Goal: Information Seeking & Learning: Learn about a topic

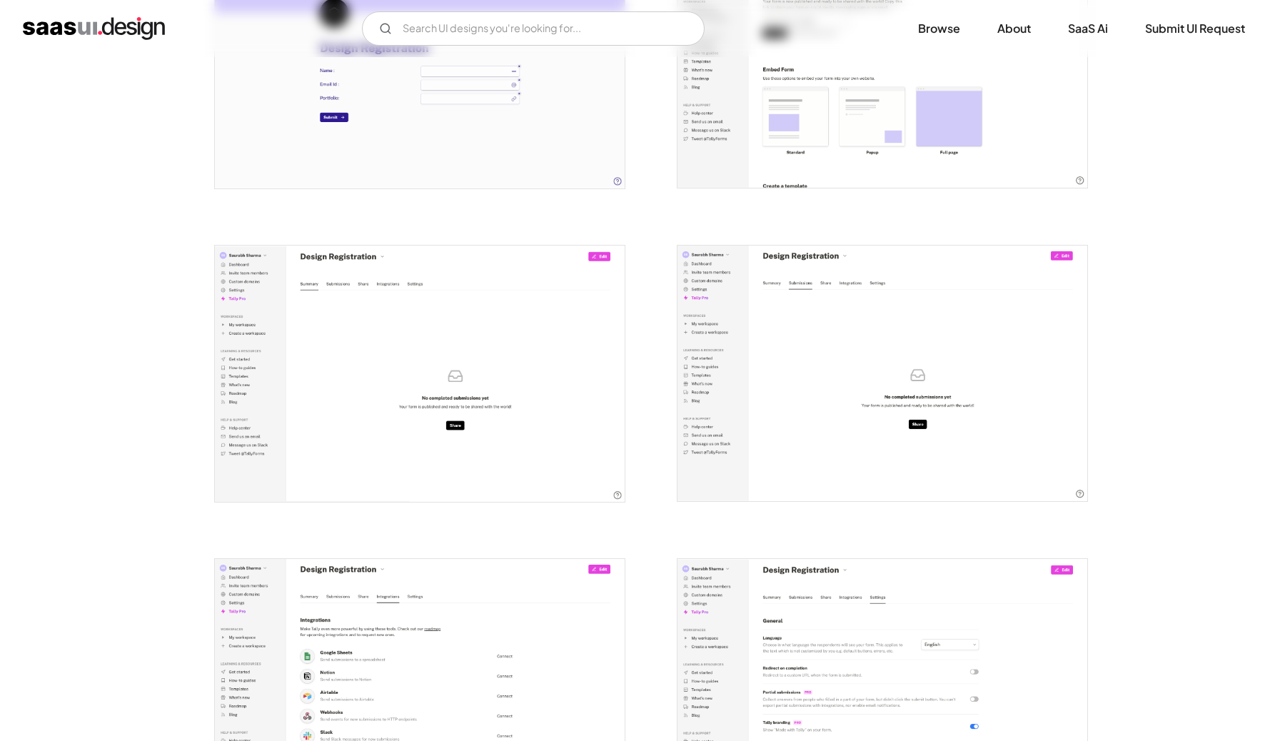
scroll to position [1685, 0]
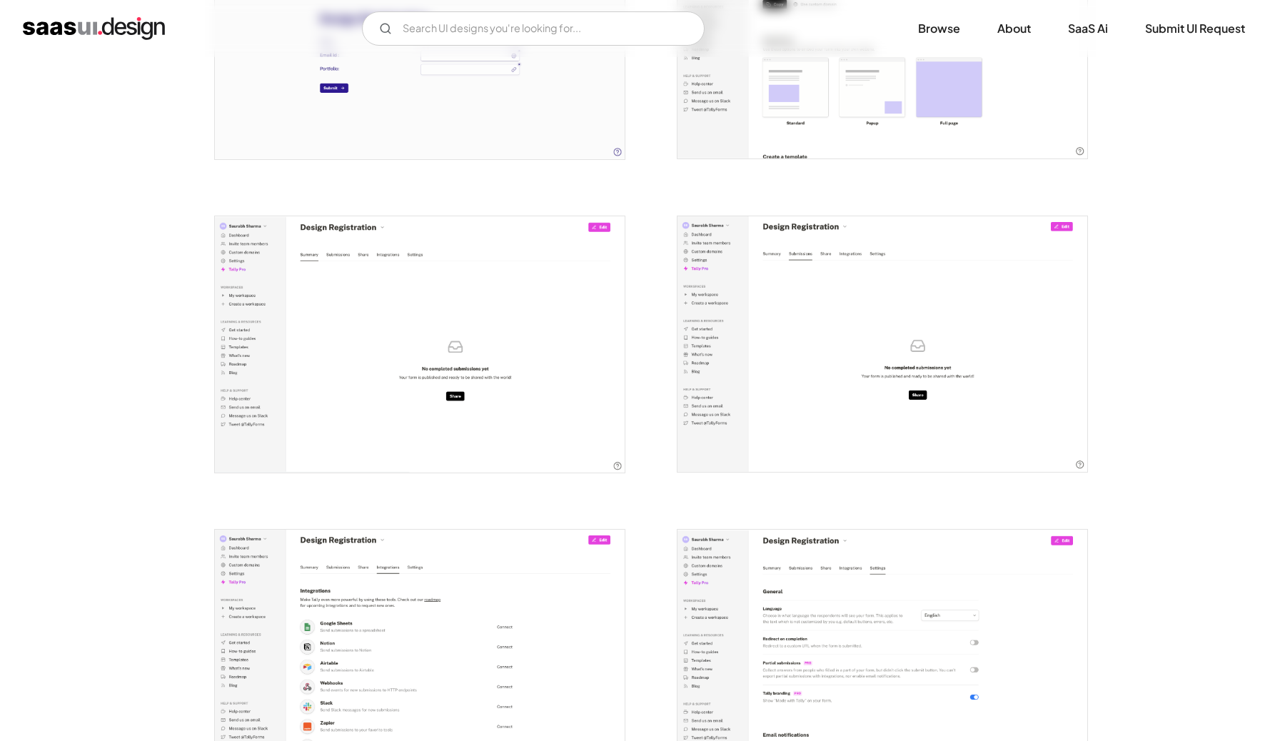
click at [860, 290] on img "open lightbox" at bounding box center [882, 344] width 410 height 256
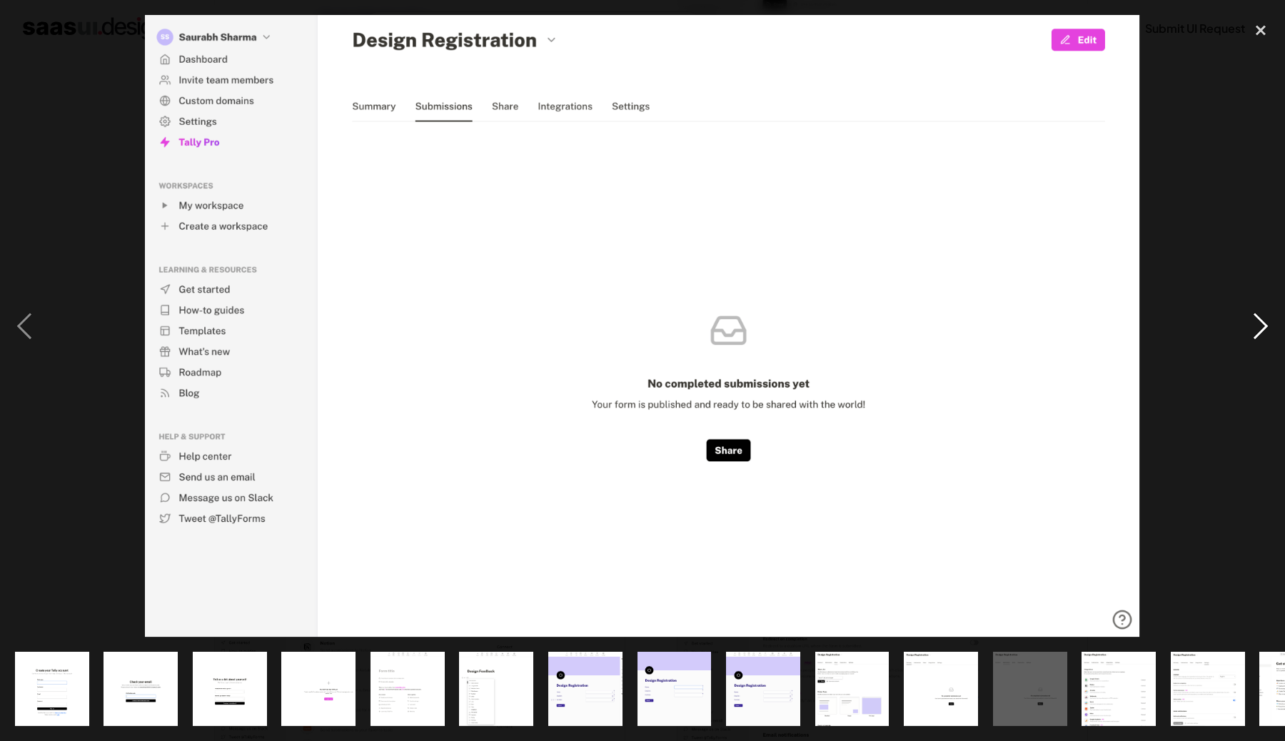
click at [1267, 334] on div "next image" at bounding box center [1260, 326] width 49 height 622
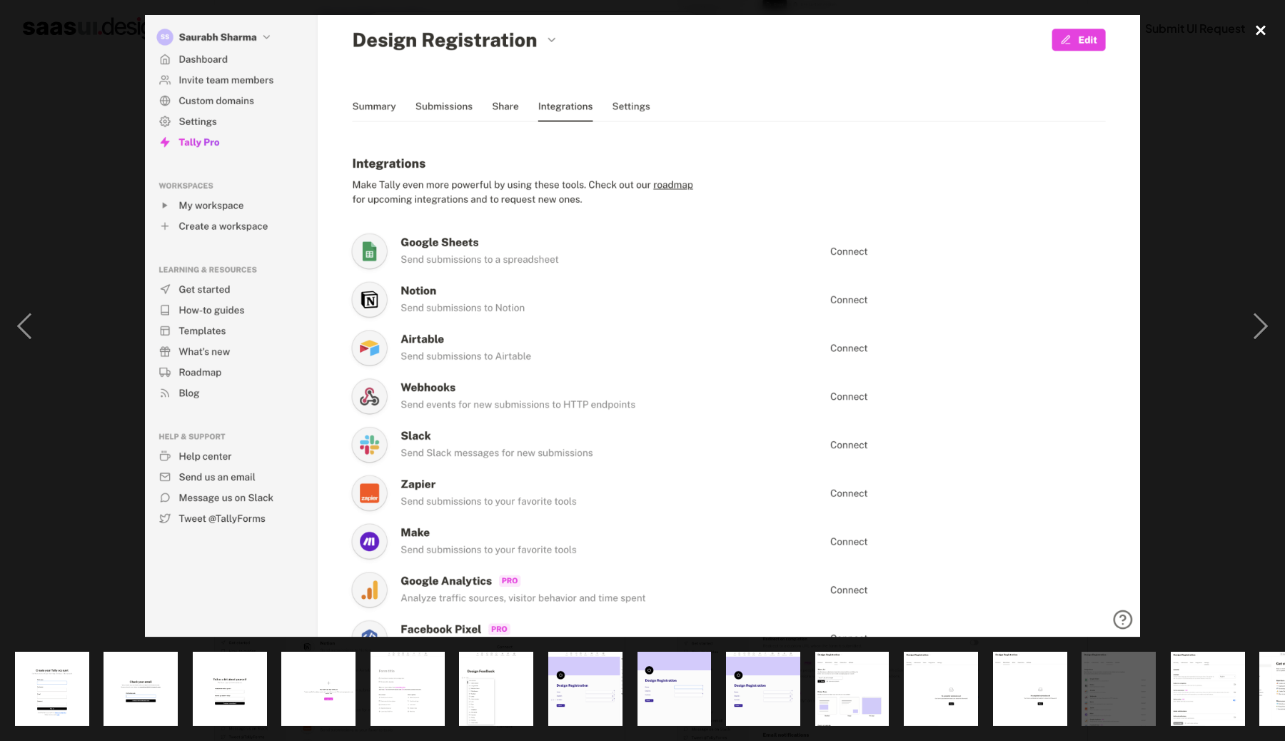
click at [1262, 29] on div "close lightbox" at bounding box center [1260, 30] width 49 height 31
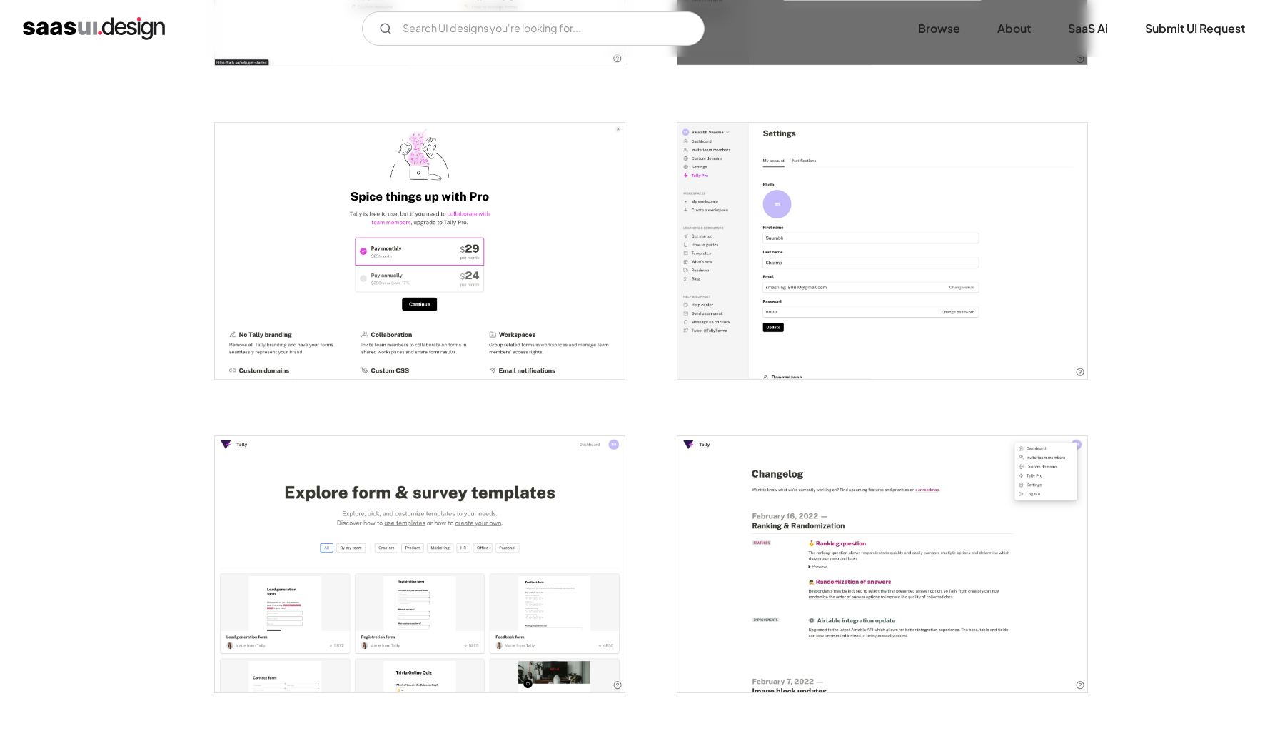
scroll to position [2666, 0]
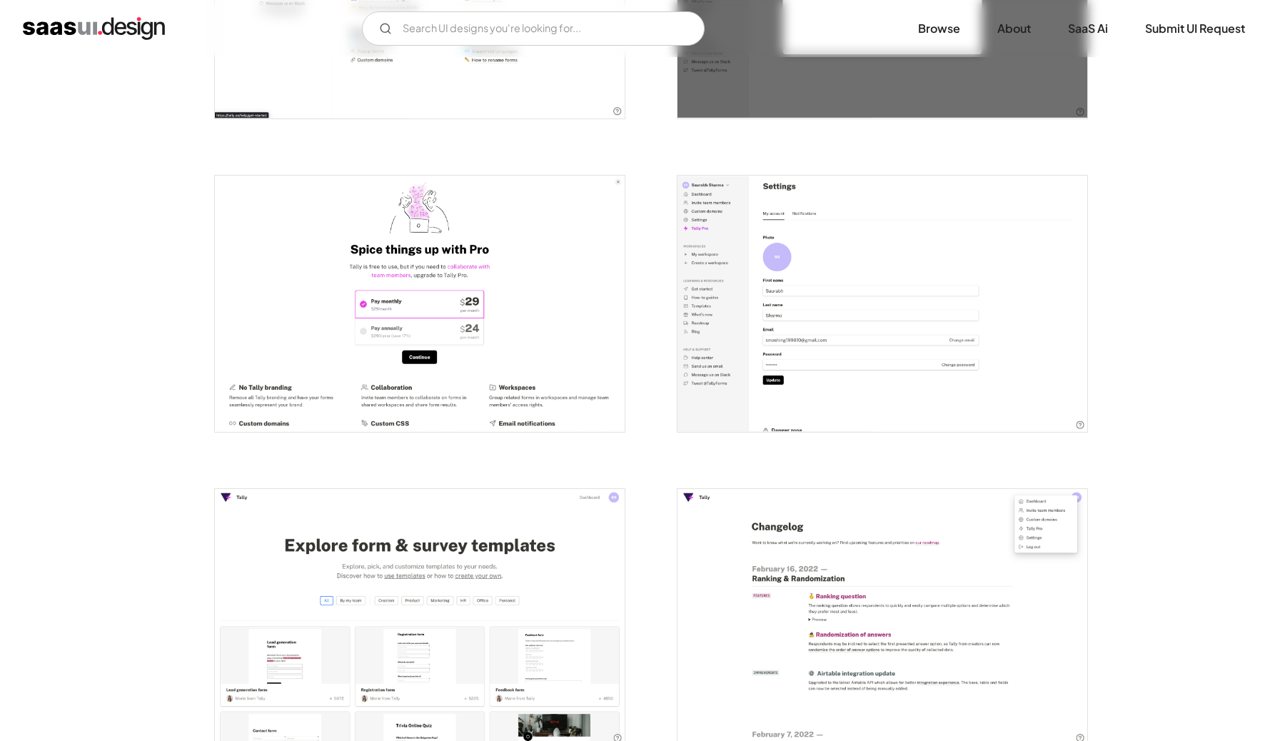
click at [483, 348] on img "open lightbox" at bounding box center [420, 304] width 410 height 256
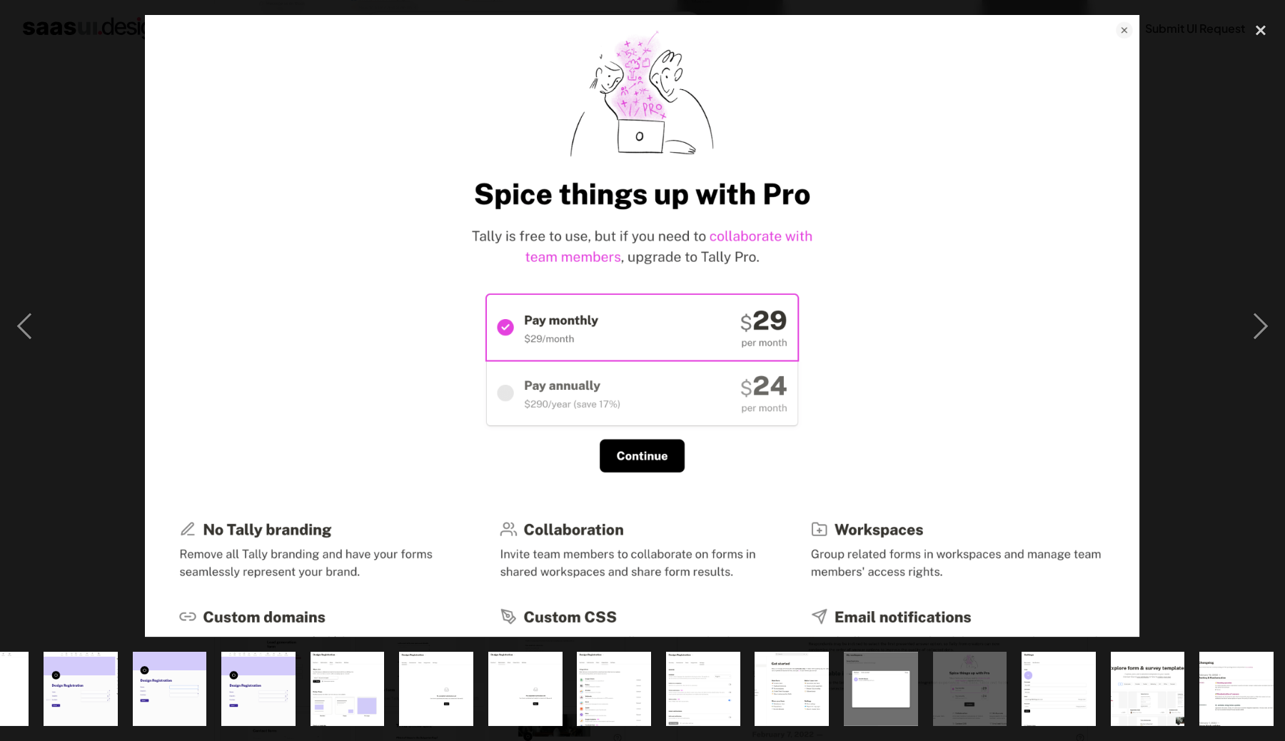
scroll to position [0, 508]
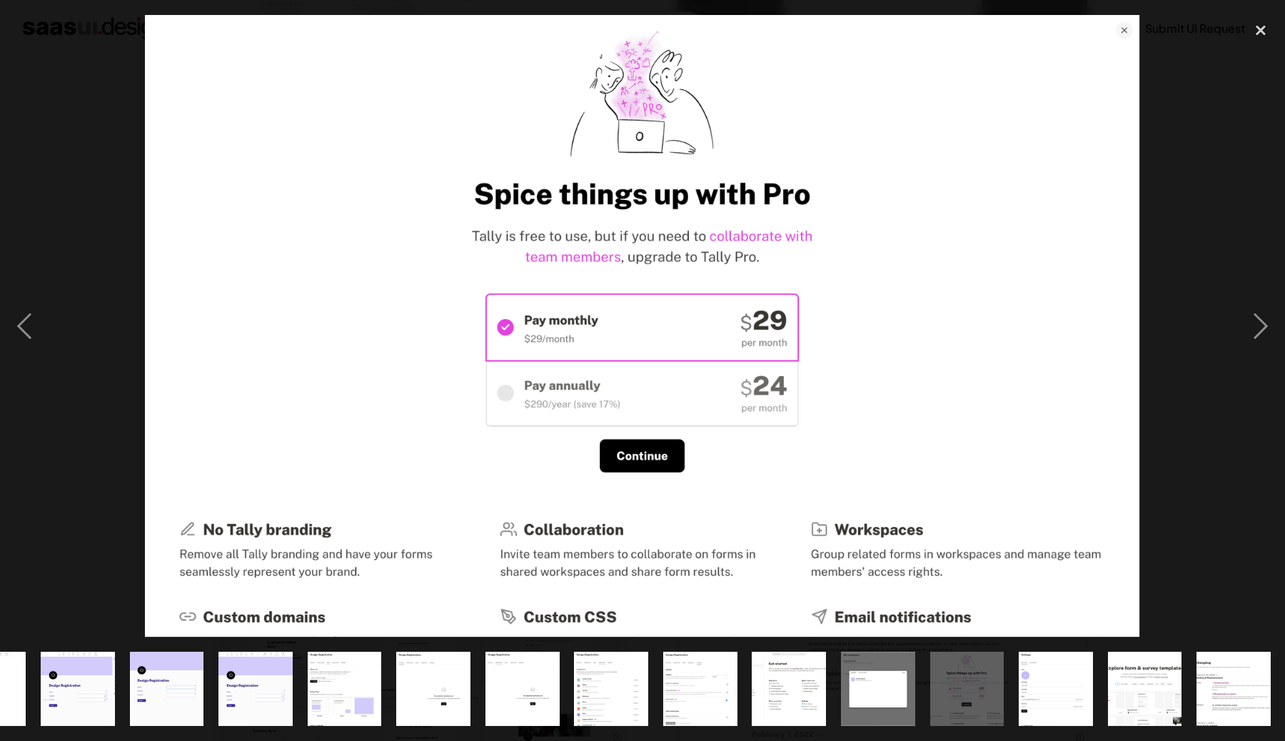
click at [550, 374] on img at bounding box center [643, 326] width 996 height 622
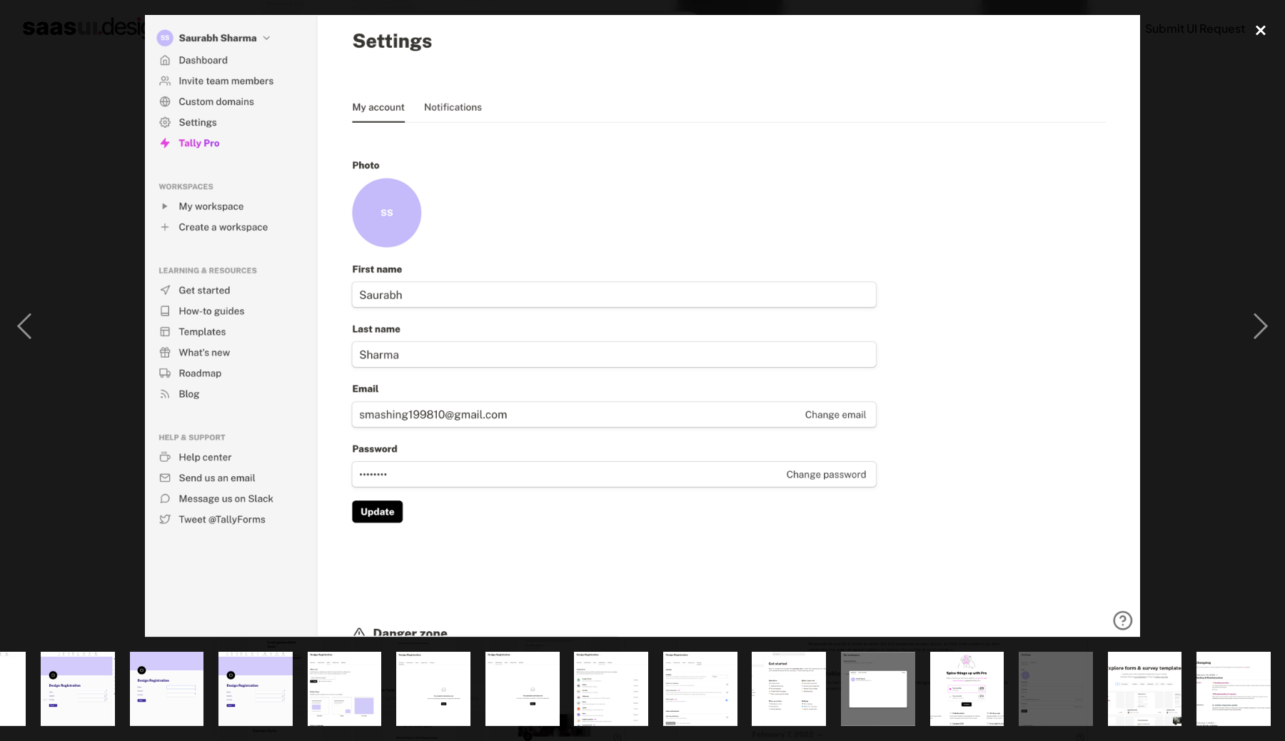
click at [1268, 28] on div "close lightbox" at bounding box center [1260, 30] width 49 height 31
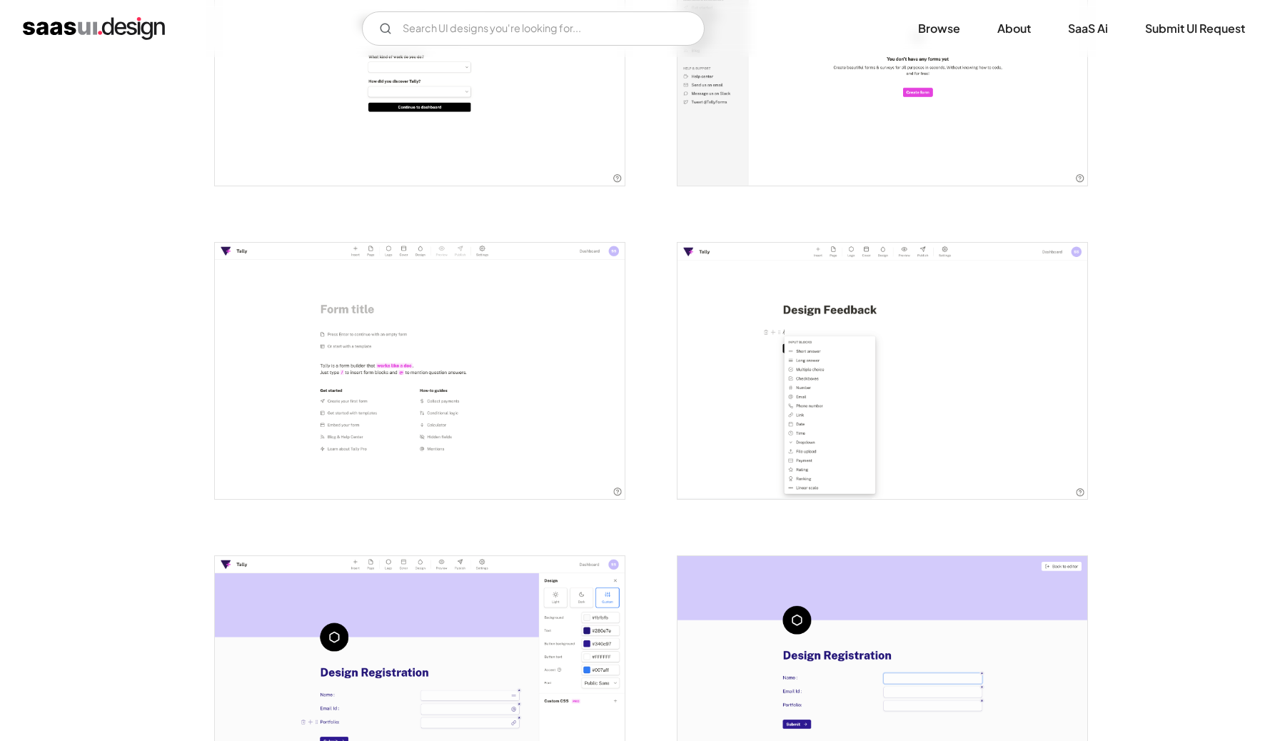
scroll to position [0, 0]
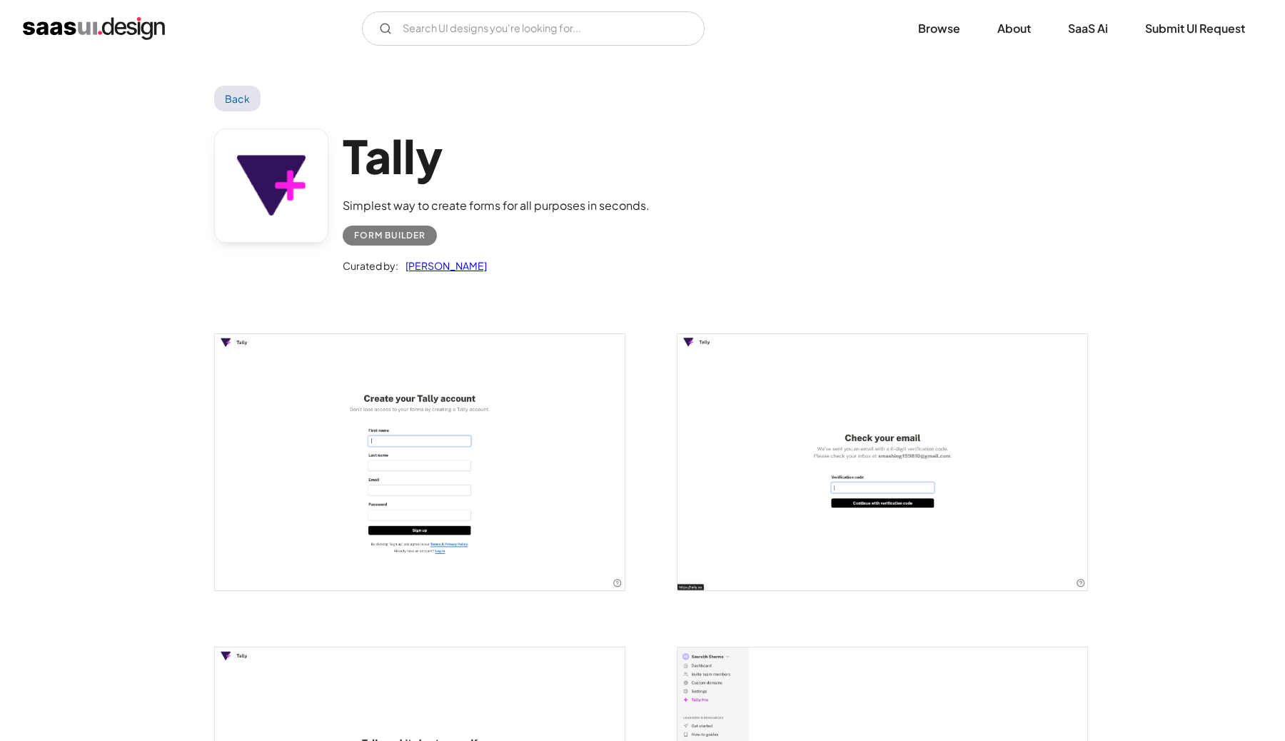
click at [130, 29] on img "home" at bounding box center [94, 28] width 142 height 23
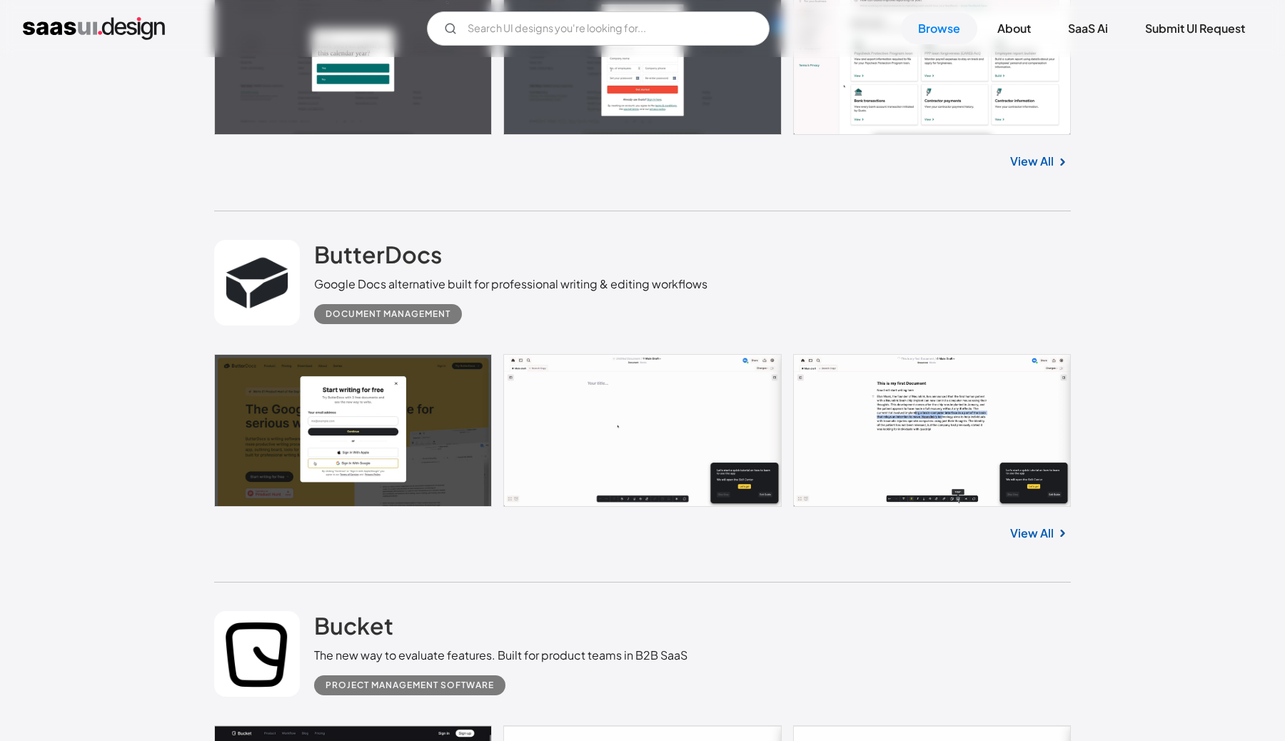
scroll to position [3817, 0]
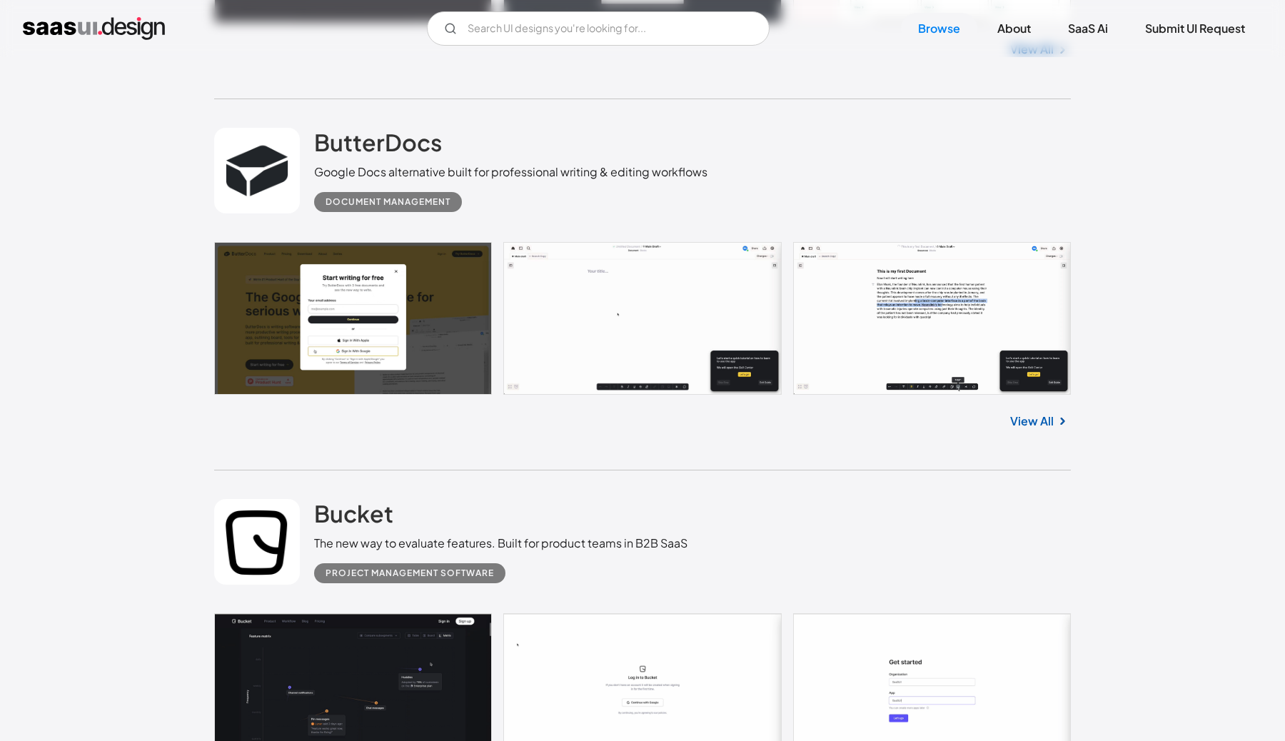
click at [440, 338] on link at bounding box center [642, 318] width 857 height 153
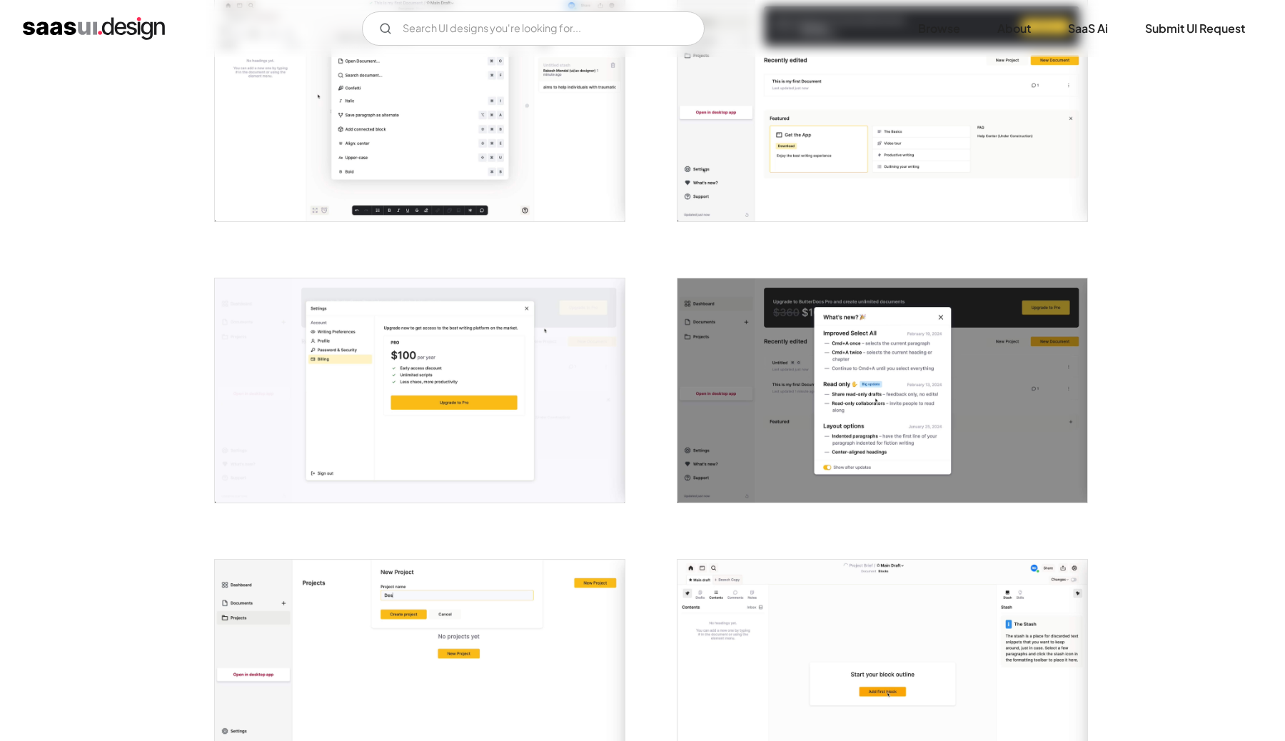
scroll to position [2319, 0]
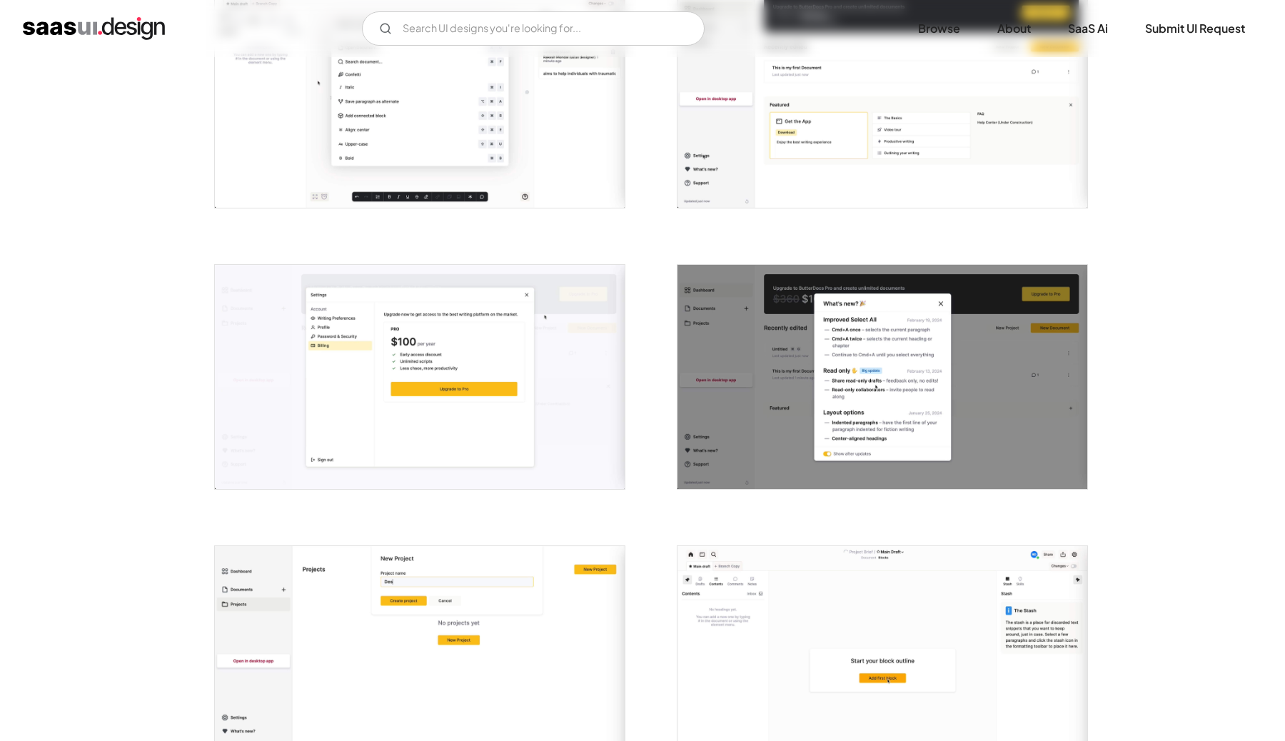
click at [438, 402] on img "open lightbox" at bounding box center [420, 377] width 410 height 224
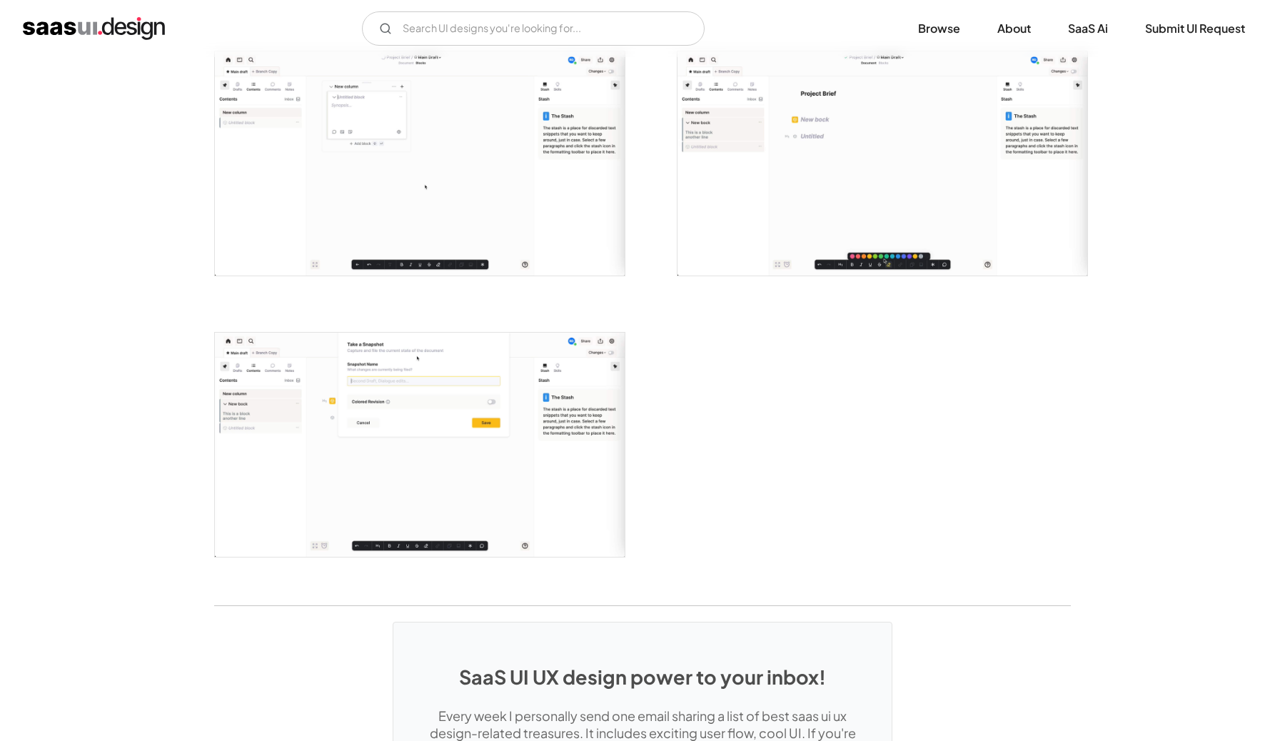
scroll to position [3032, 0]
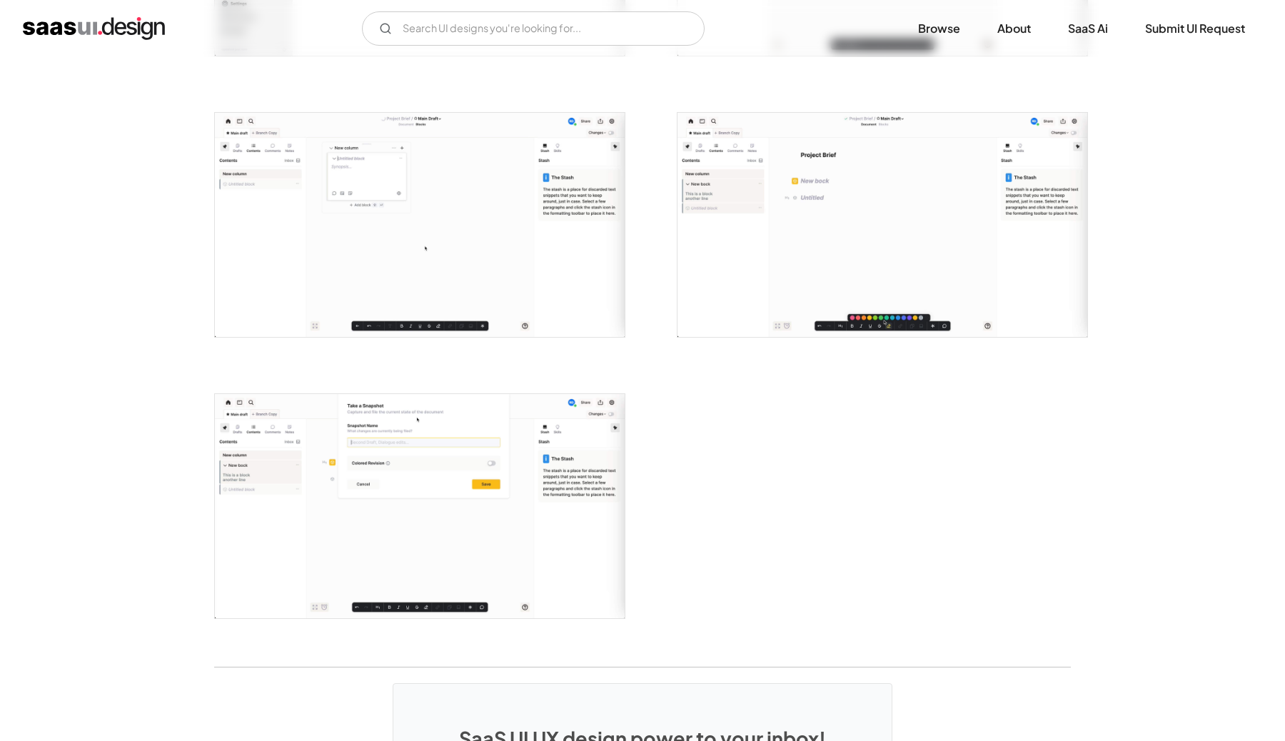
click at [85, 24] on img "home" at bounding box center [94, 28] width 142 height 23
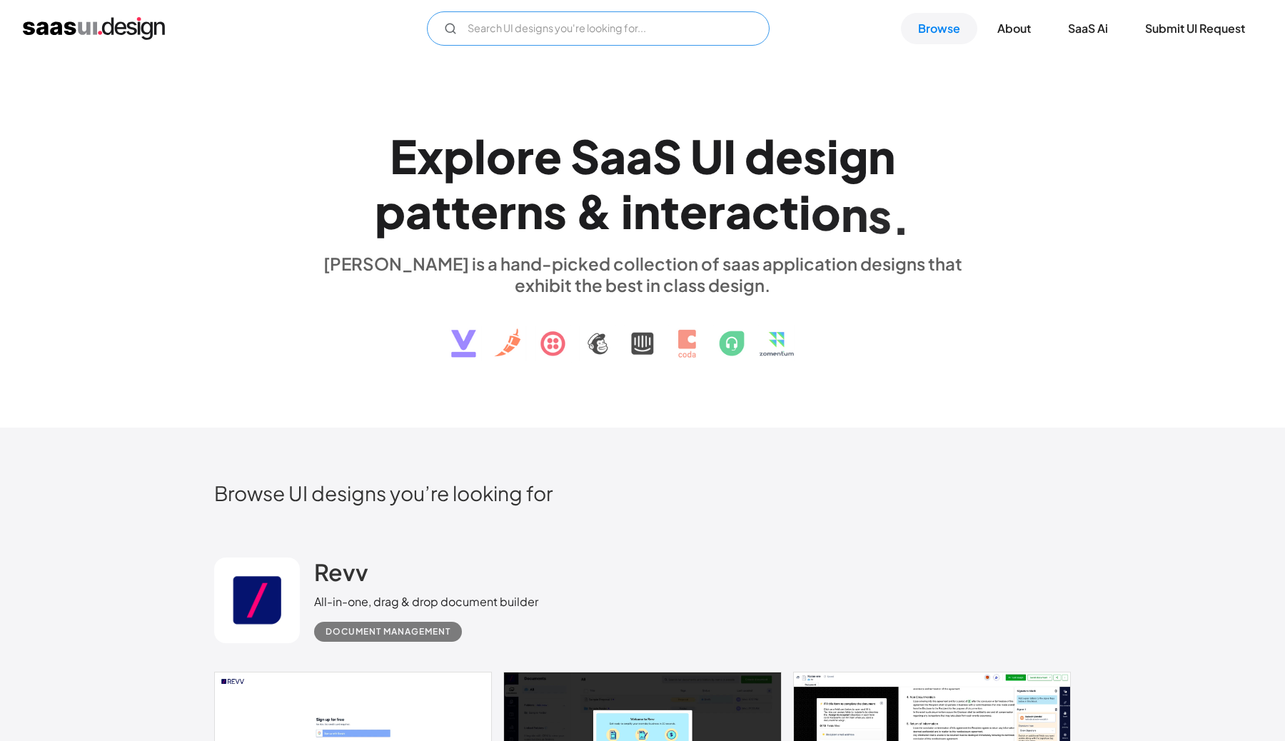
click at [698, 29] on input "Email Form" at bounding box center [598, 28] width 343 height 34
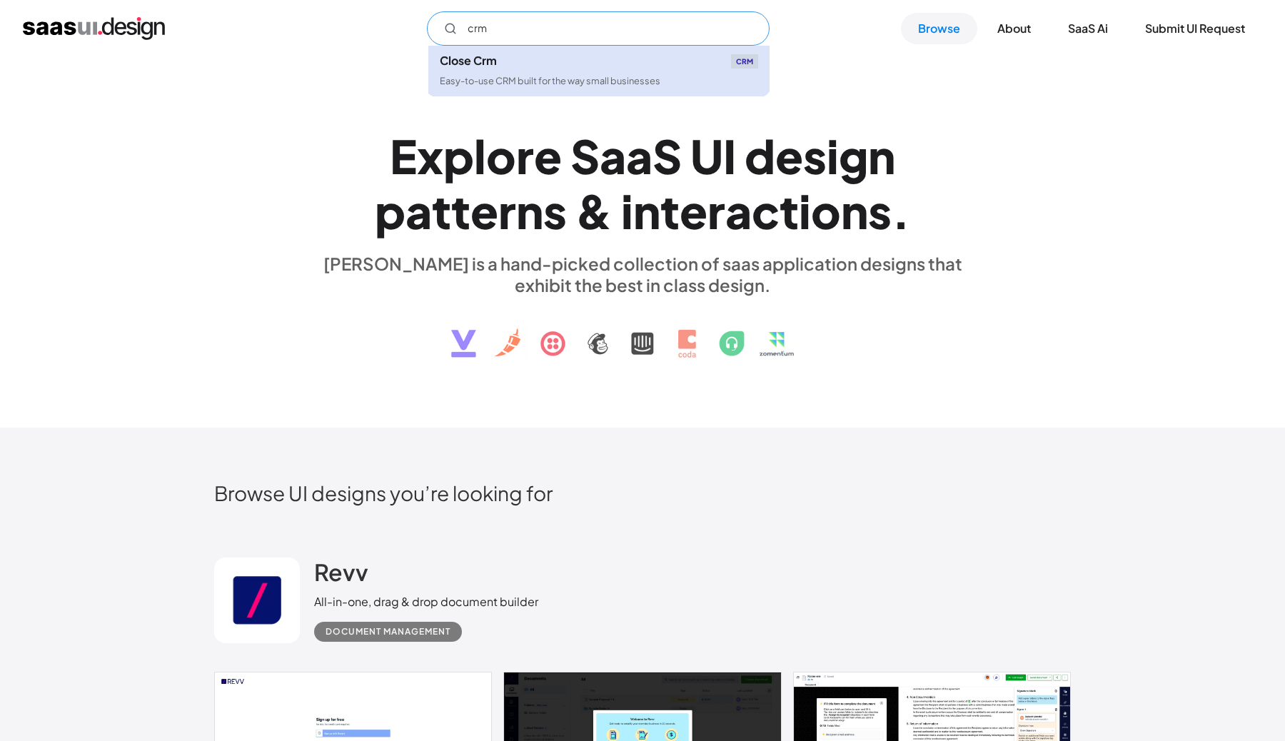
click at [712, 71] on link "Close Crm CRM Easy-to-use CRM built for the way small businesses" at bounding box center [598, 71] width 341 height 51
type input "crm"
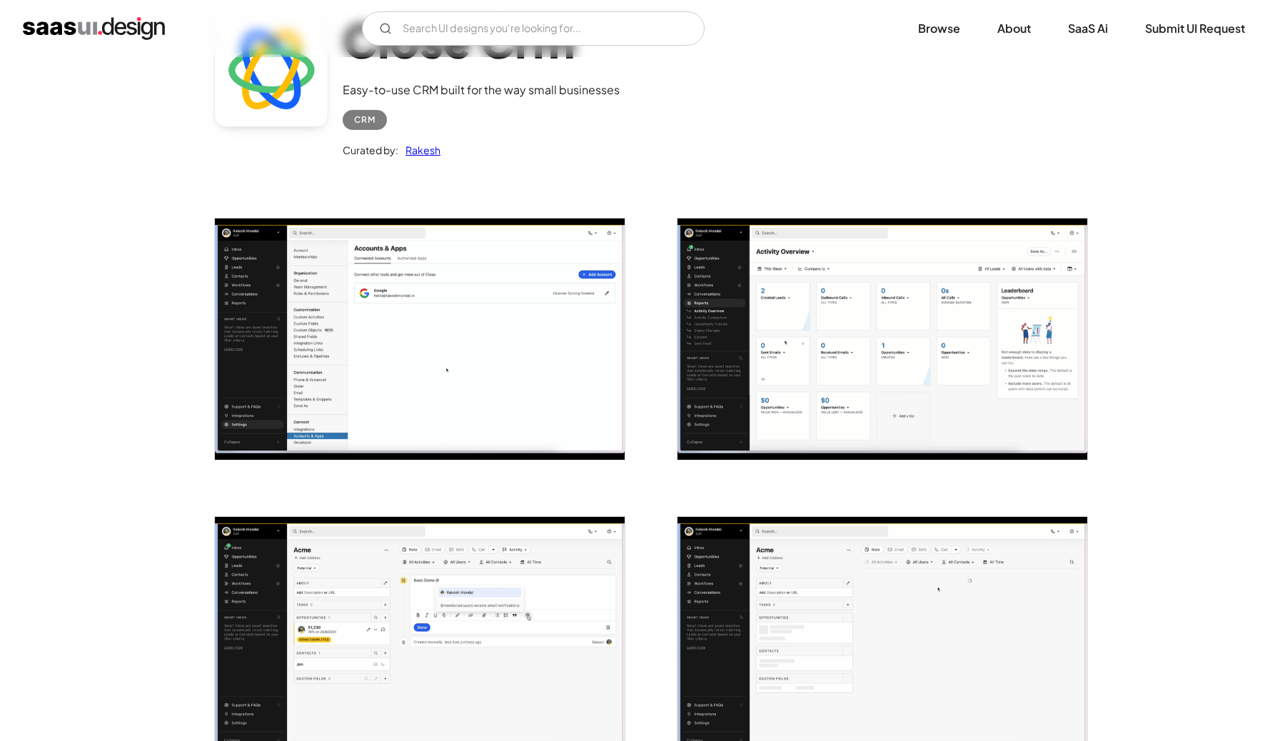
scroll to position [119, 0]
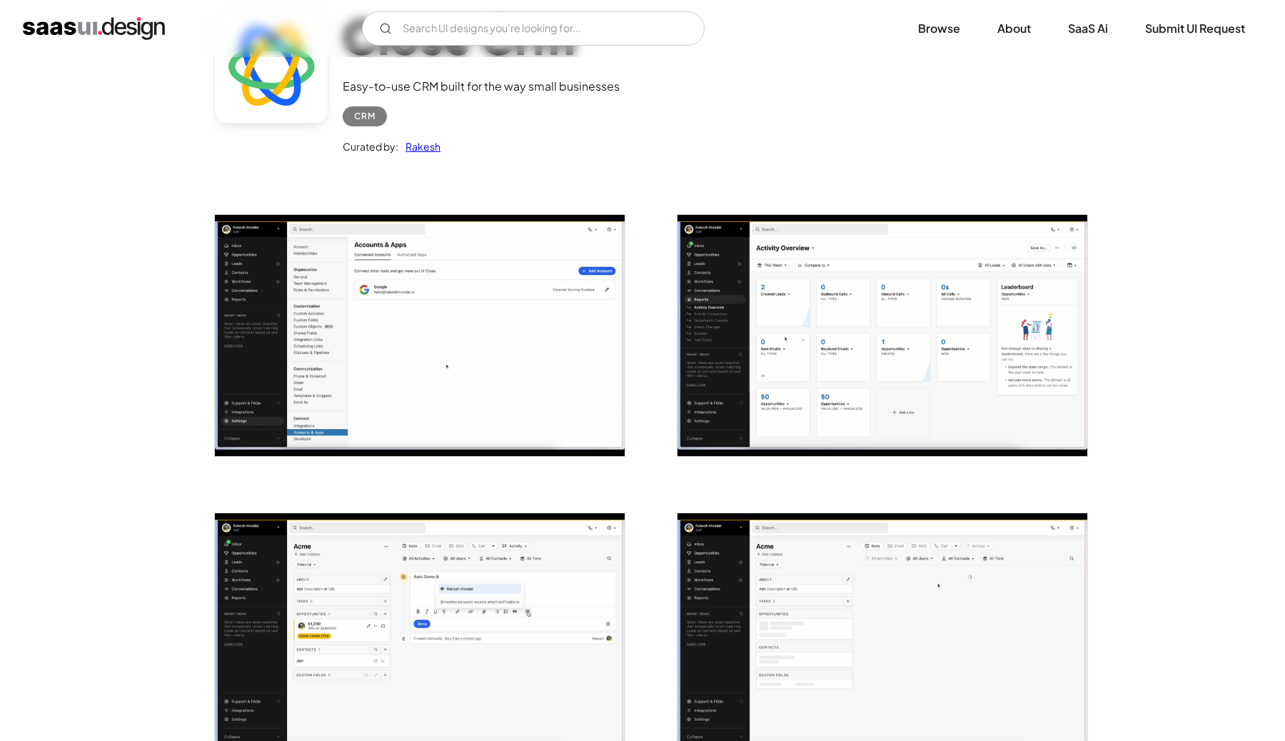
click at [406, 339] on img "open lightbox" at bounding box center [420, 335] width 410 height 241
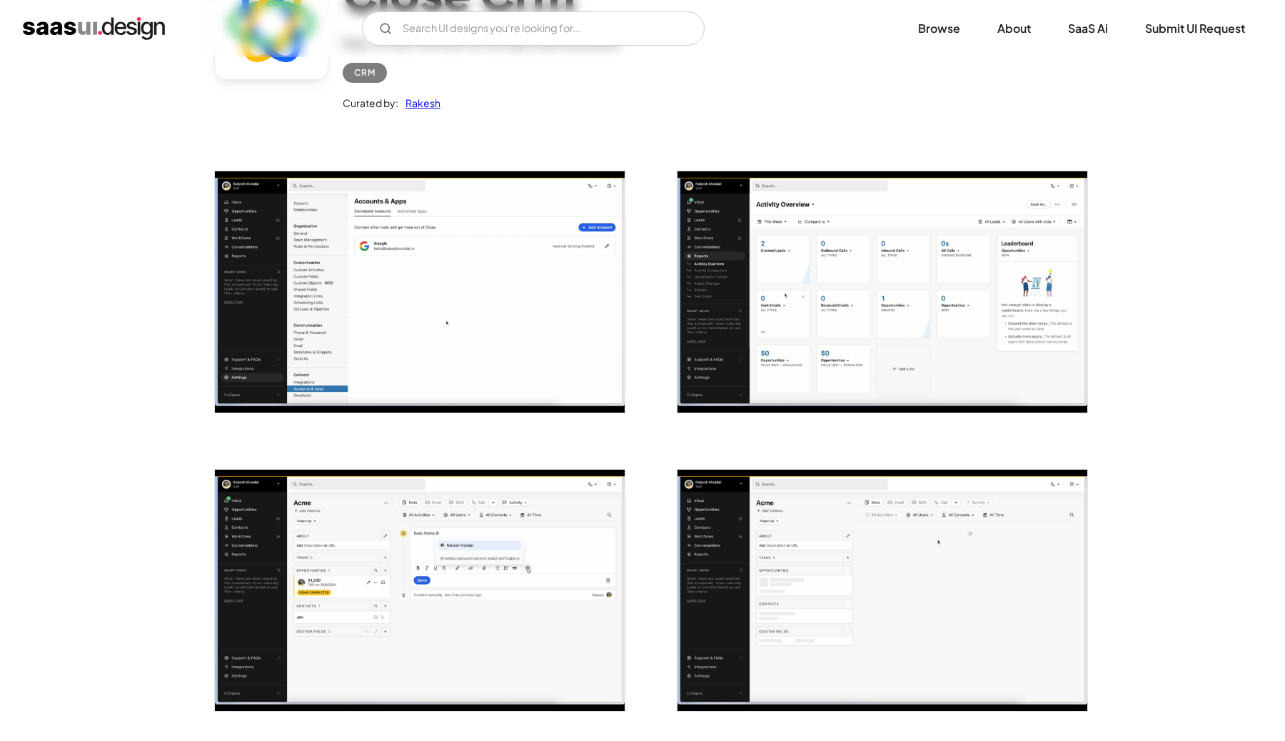
scroll to position [161, 0]
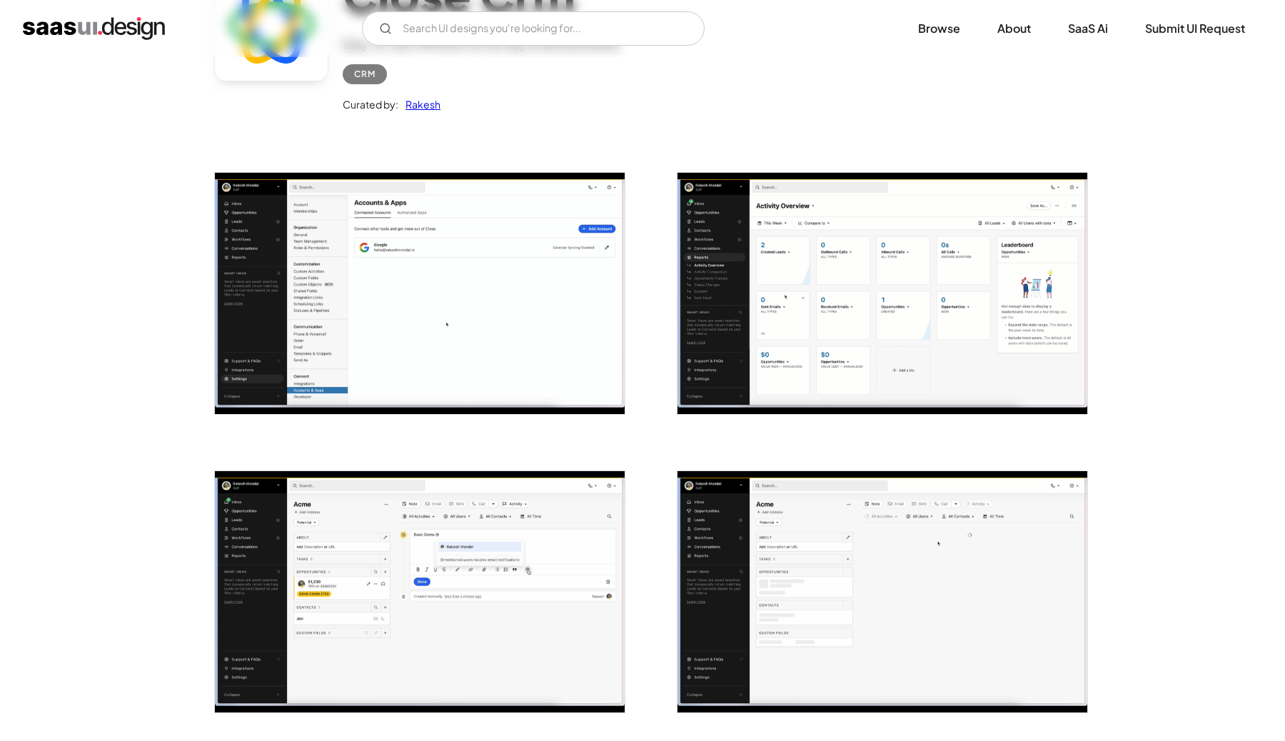
click at [420, 335] on img "open lightbox" at bounding box center [420, 293] width 410 height 241
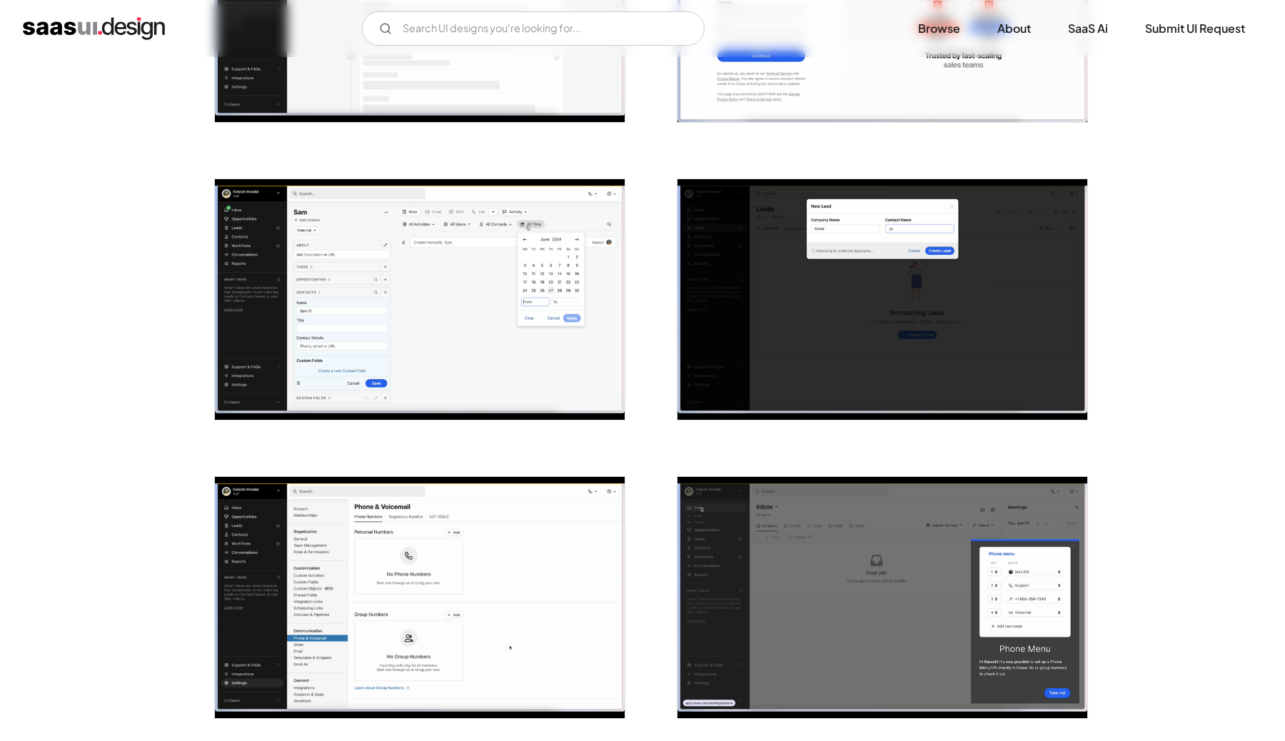
scroll to position [1758, 0]
